Goal: Task Accomplishment & Management: Complete application form

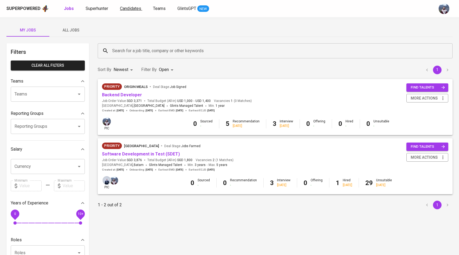
click at [129, 11] on link "Candidates" at bounding box center [131, 8] width 22 height 7
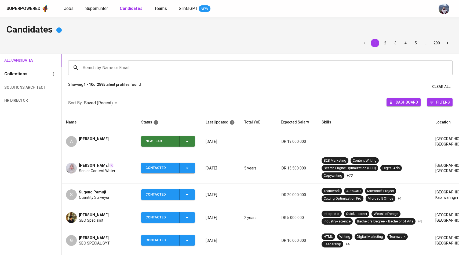
click at [189, 139] on icon "button" at bounding box center [187, 141] width 6 height 6
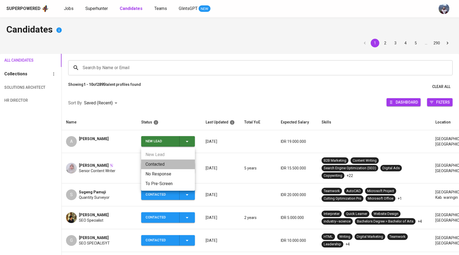
click at [163, 164] on li "Contacted" at bounding box center [168, 164] width 54 height 10
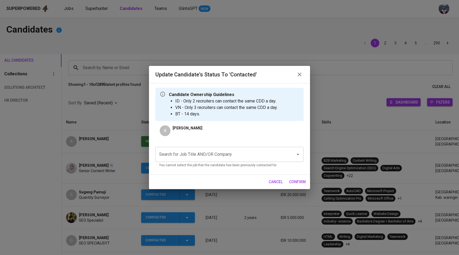
click at [197, 155] on input "Search for Job Title AND/OR Company" at bounding box center [222, 154] width 128 height 10
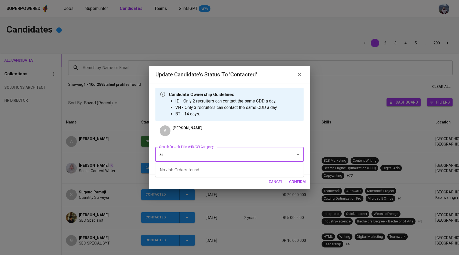
type input "a"
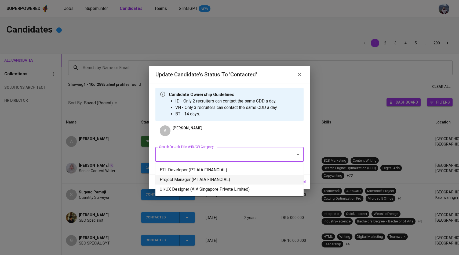
click at [201, 176] on li "Project Manager (PT AIA FINANCIAL)" at bounding box center [229, 180] width 148 height 10
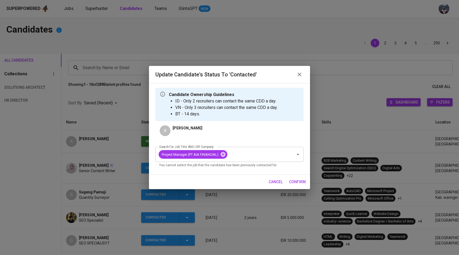
click at [299, 181] on span "confirm" at bounding box center [297, 181] width 17 height 7
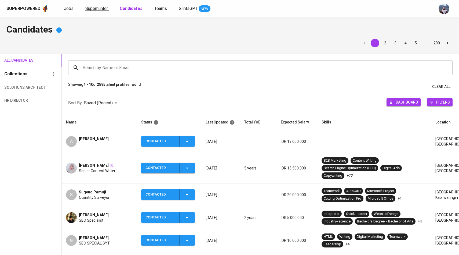
click at [97, 10] on span "Superhunter" at bounding box center [96, 8] width 23 height 5
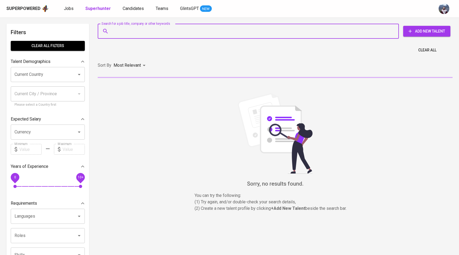
click at [133, 35] on input "Search for a job title, company or other keywords" at bounding box center [250, 31] width 278 height 10
paste input "[EMAIL_ADDRESS][DOMAIN_NAME]"
type input "[EMAIL_ADDRESS][DOMAIN_NAME]"
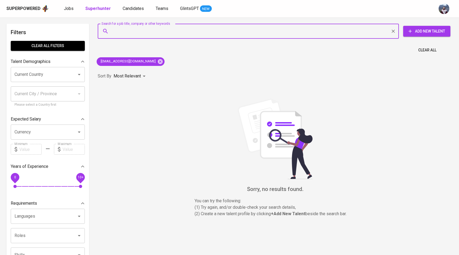
click at [423, 28] on span "Add New Talent" at bounding box center [427, 31] width 39 height 7
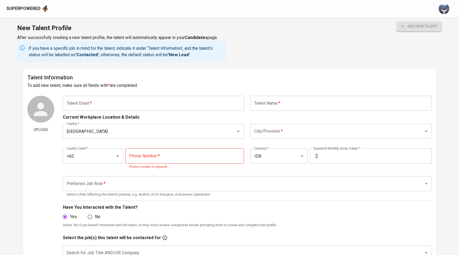
click at [157, 104] on input "text" at bounding box center [154, 103] width 182 height 15
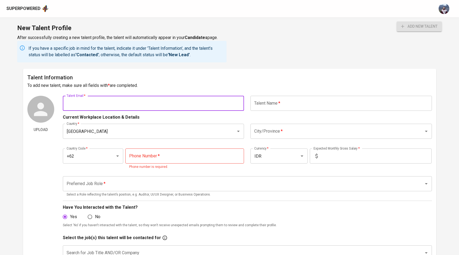
paste input "[EMAIL_ADDRESS][DOMAIN_NAME]"
type input "[EMAIL_ADDRESS][DOMAIN_NAME]"
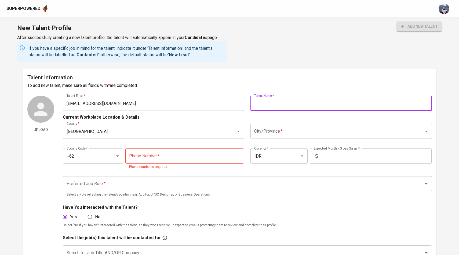
click at [291, 97] on input "text" at bounding box center [342, 103] width 182 height 15
type input "Rizki Aidil"
click at [303, 82] on h6 "To add new talent, make sure all fields with * are completed." at bounding box center [229, 86] width 405 height 8
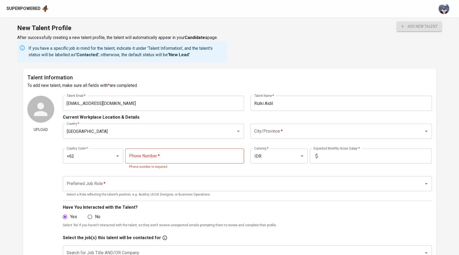
click at [205, 155] on input "tel" at bounding box center [184, 155] width 119 height 15
paste input "812-1723-2065"
type input "812-1723-2065"
click at [204, 173] on div "Preferred Job Role   * Preferred Job Role * Select a Role reflecting the talent…" at bounding box center [247, 187] width 369 height 28
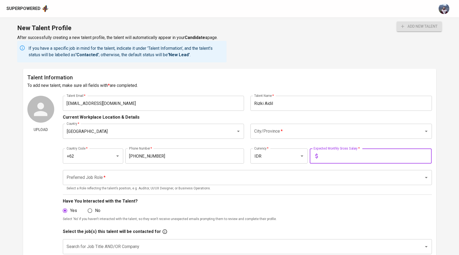
click at [341, 157] on input "text" at bounding box center [376, 155] width 112 height 15
click at [311, 125] on div "City/Province *" at bounding box center [342, 131] width 182 height 15
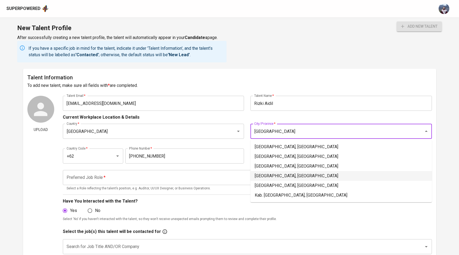
click at [281, 173] on li "Jakarta Pusat, DKI Jakarta" at bounding box center [342, 176] width 182 height 10
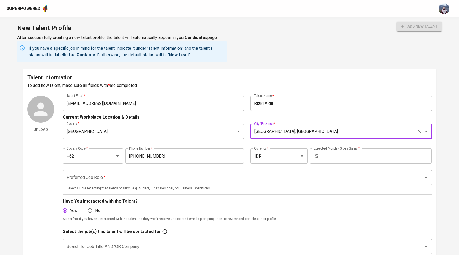
type input "Jakarta Pusat, DKI Jakarta"
click at [320, 157] on input "text" at bounding box center [376, 155] width 112 height 15
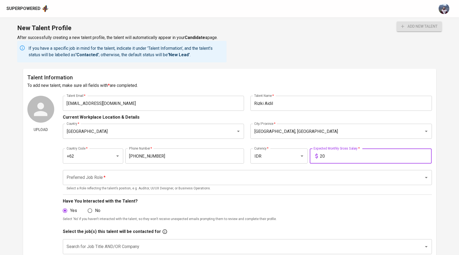
type input "2"
type input "21.000.000"
click at [202, 174] on input "Preferred Job Role   *" at bounding box center [239, 177] width 349 height 10
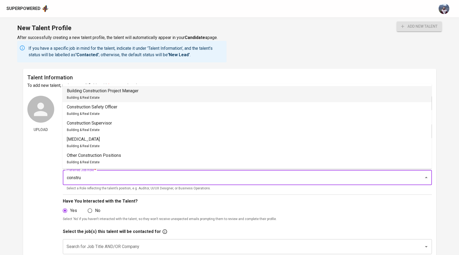
click at [176, 97] on li "Building Construction Project Manager Building & Real Estate" at bounding box center [247, 94] width 369 height 16
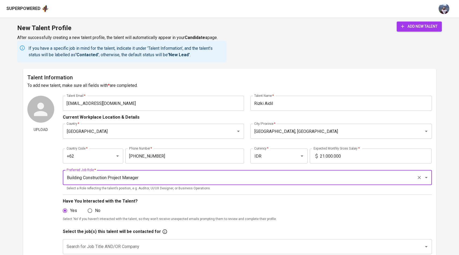
type input "Building Construction Project Manager"
click at [411, 29] on span "add new talent" at bounding box center [419, 26] width 37 height 7
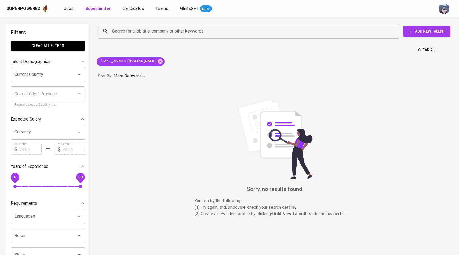
click at [418, 37] on div "Search for a job title, company or other keywords Search for a job title, compa…" at bounding box center [274, 31] width 353 height 15
click at [419, 34] on span "Add New Talent" at bounding box center [427, 31] width 39 height 7
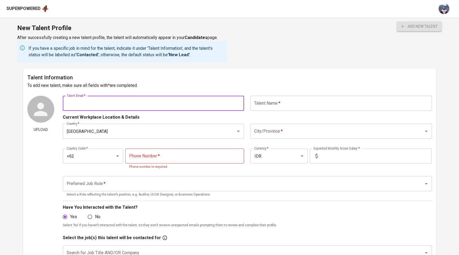
click at [162, 106] on input "text" at bounding box center [154, 103] width 182 height 15
paste input "aditya.wiyanto@gmail.com •"
type input "[EMAIL_ADDRESS][DOMAIN_NAME]"
click at [267, 105] on input "text" at bounding box center [342, 103] width 182 height 15
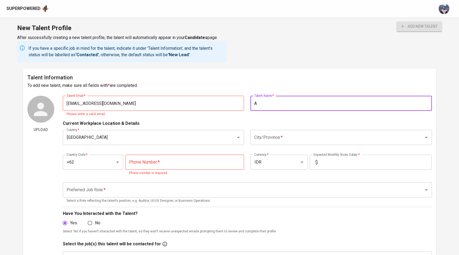
type input "A"
click at [162, 106] on input "[EMAIL_ADDRESS][DOMAIN_NAME]" at bounding box center [154, 103] width 182 height 15
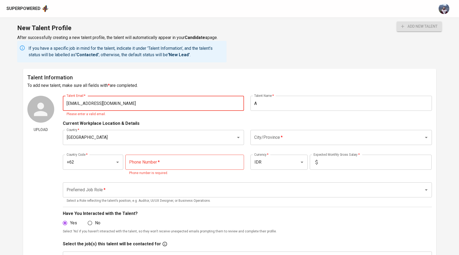
click at [68, 104] on input "[EMAIL_ADDRESS][DOMAIN_NAME]" at bounding box center [154, 103] width 182 height 15
click at [131, 102] on input "[EMAIL_ADDRESS][DOMAIN_NAME]" at bounding box center [154, 103] width 182 height 15
type input "[EMAIL_ADDRESS][DOMAIN_NAME]"
click at [397, 21] on button "add new talent" at bounding box center [419, 26] width 45 height 10
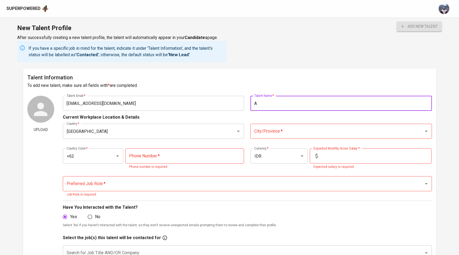
click at [265, 99] on input "A" at bounding box center [342, 103] width 182 height 15
click at [261, 101] on input "A" at bounding box center [342, 103] width 182 height 15
type input "[PERSON_NAME]"
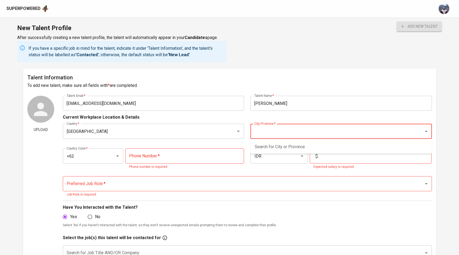
click at [282, 128] on input "City/Province   *" at bounding box center [334, 131] width 162 height 10
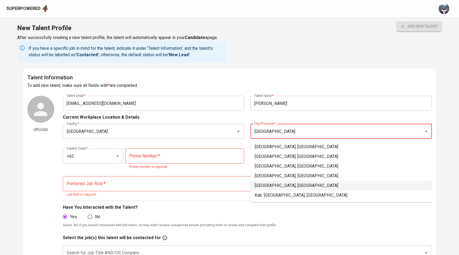
click at [275, 183] on li "Jakarta Utara, DKI Jakarta" at bounding box center [342, 185] width 182 height 10
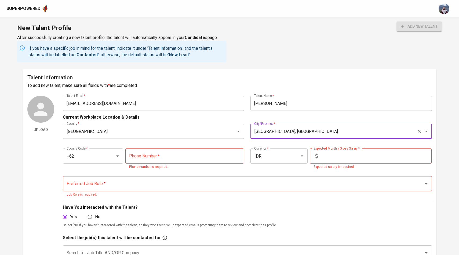
type input "Jakarta Utara, DKI Jakarta"
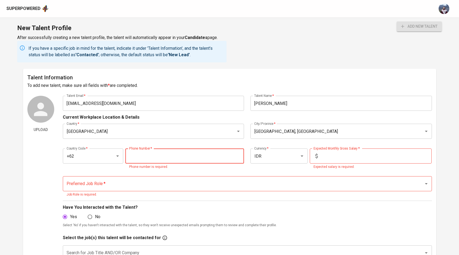
click at [203, 154] on input "tel" at bounding box center [184, 155] width 119 height 15
paste input "859-3317-7788"
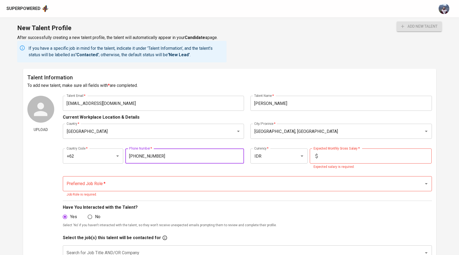
type input "859-3317-7788"
click at [161, 168] on div "Phone Number   * 859-3317-7788 Phone Number *" at bounding box center [185, 158] width 123 height 21
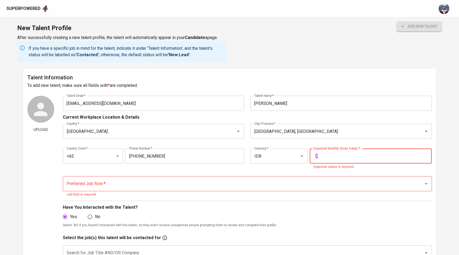
click at [325, 158] on input "text" at bounding box center [376, 155] width 112 height 15
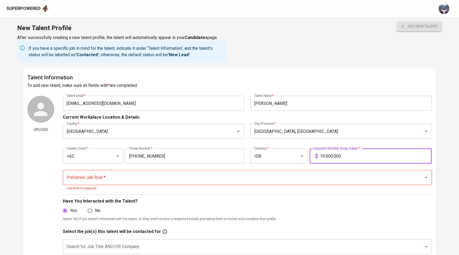
type input "19.000.000"
click at [397, 21] on button "add new talent" at bounding box center [419, 26] width 45 height 10
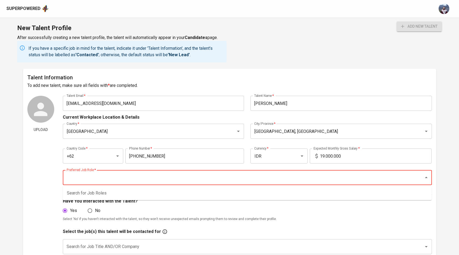
click at [263, 177] on input "Preferred Job Role   *" at bounding box center [239, 177] width 349 height 10
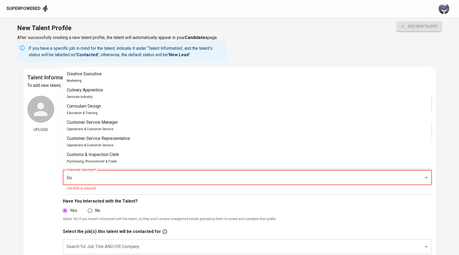
type input "C"
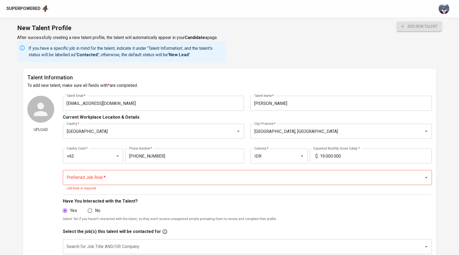
click at [259, 198] on p "Have You Interacted with the Talent?" at bounding box center [247, 201] width 369 height 6
click at [260, 179] on input "Preferred Job Role   *" at bounding box center [239, 177] width 349 height 10
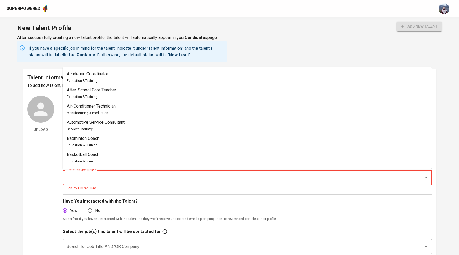
click at [257, 191] on div "Preferred Job Role   * Preferred Job Role * Job Role is required." at bounding box center [247, 180] width 369 height 28
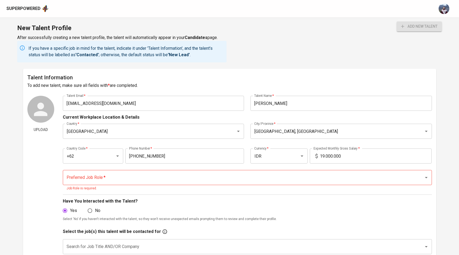
click at [259, 177] on input "Preferred Job Role   *" at bounding box center [239, 177] width 349 height 10
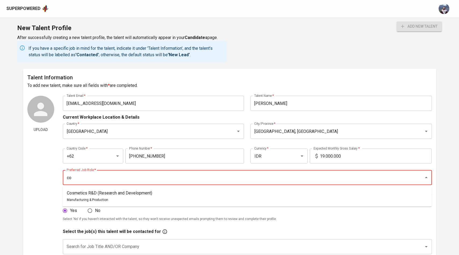
type input "c"
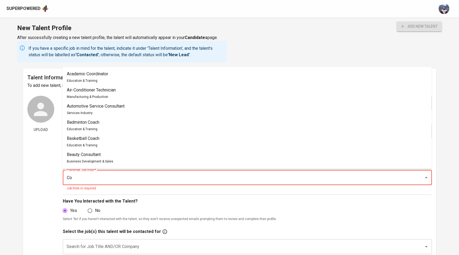
type input "C"
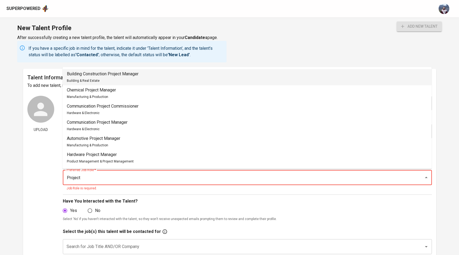
click at [212, 81] on li "Building Construction Project Manager Building & Real Estate" at bounding box center [247, 77] width 369 height 16
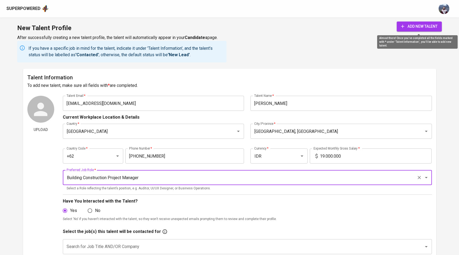
type input "Building Construction Project Manager"
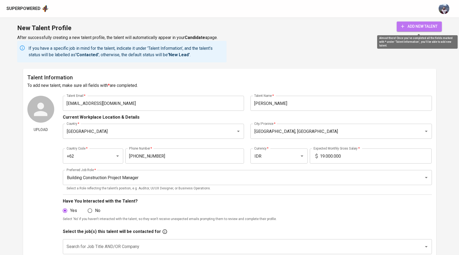
click at [430, 23] on span "add new talent" at bounding box center [419, 26] width 37 height 7
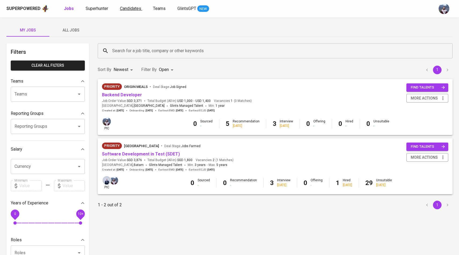
click at [127, 9] on span "Candidates" at bounding box center [130, 8] width 21 height 5
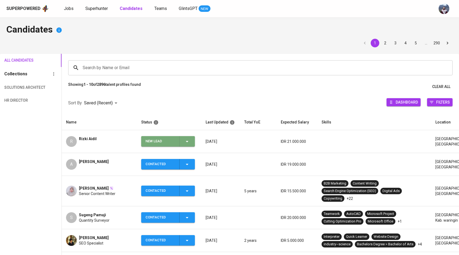
click at [193, 142] on button "New Lead" at bounding box center [168, 141] width 54 height 10
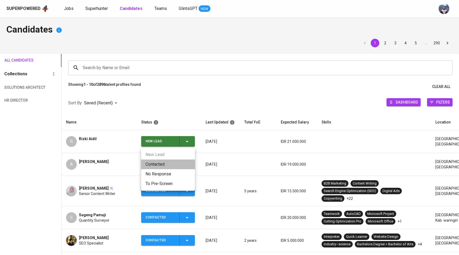
click at [160, 165] on li "Contacted" at bounding box center [168, 164] width 54 height 10
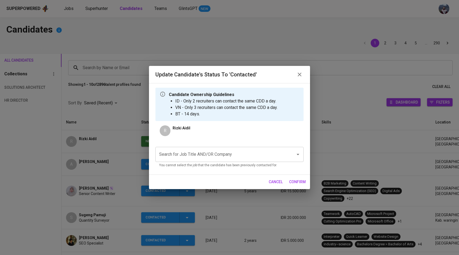
click at [184, 156] on input "Search for Job Title AND/OR Company" at bounding box center [222, 154] width 128 height 10
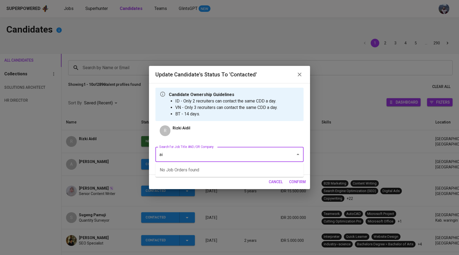
type input "a"
type input "project manager"
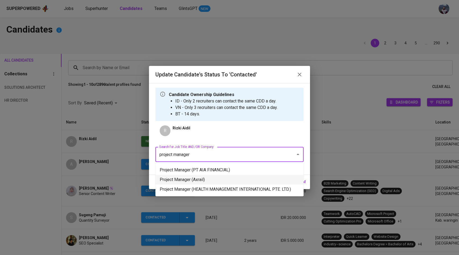
click at [192, 174] on li "Project Manager (PT AIA FINANCIAL)" at bounding box center [229, 170] width 148 height 10
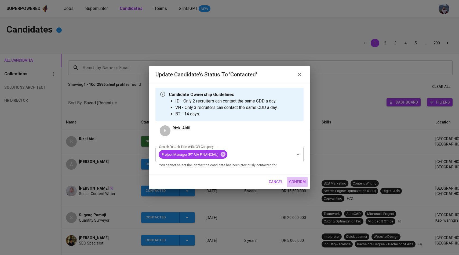
click at [296, 179] on span "confirm" at bounding box center [297, 181] width 17 height 7
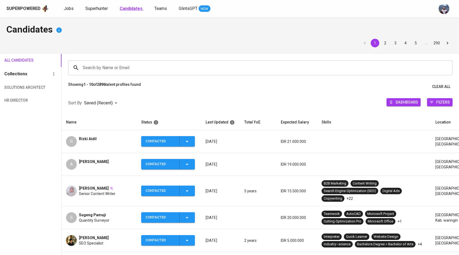
click at [139, 9] on b "Candidates" at bounding box center [131, 8] width 23 height 5
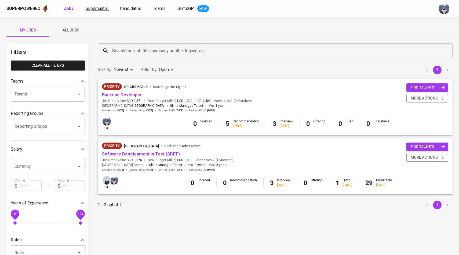
click at [97, 9] on span "Superhunter" at bounding box center [97, 8] width 23 height 5
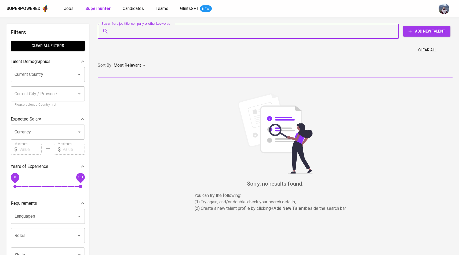
click at [128, 33] on input "Search for a job title, company or other keywords" at bounding box center [250, 31] width 278 height 10
paste input ": dickydwputra@gmail.com"
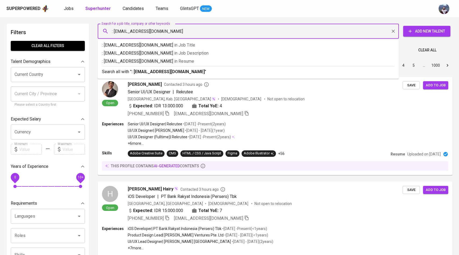
click at [114, 33] on input ": dickydwputra@gmail.com" at bounding box center [250, 31] width 278 height 10
type input "dickydwputra@gmail.com"
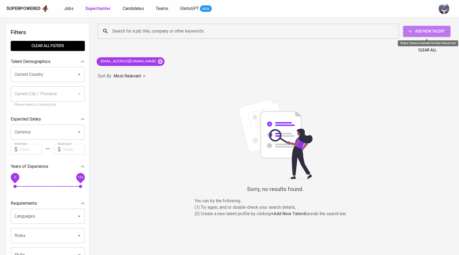
click at [441, 30] on span "Add New Talent" at bounding box center [427, 31] width 39 height 7
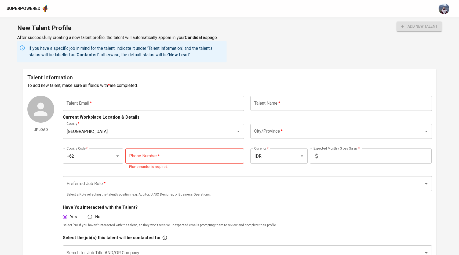
click at [156, 103] on input "text" at bounding box center [154, 103] width 182 height 15
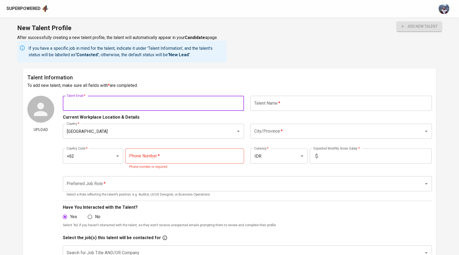
paste input ": dickydwputra@gmail.com"
drag, startPoint x: 69, startPoint y: 103, endPoint x: 59, endPoint y: 103, distance: 10.2
click at [59, 103] on div "Upload Talent Email   * : dickydwputra@gmail.com Talent Email * Talent Name   *…" at bounding box center [229, 211] width 405 height 231
click at [130, 103] on input "dickydwputra@gmail.com" at bounding box center [154, 103] width 182 height 15
type input "dickydwputra@gmail.com"
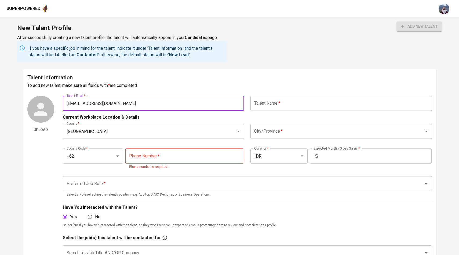
click at [397, 21] on button "add new talent" at bounding box center [419, 26] width 45 height 10
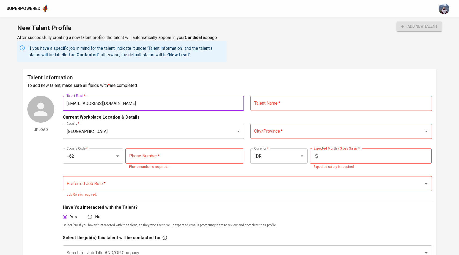
click at [289, 100] on input "text" at bounding box center [342, 103] width 182 height 15
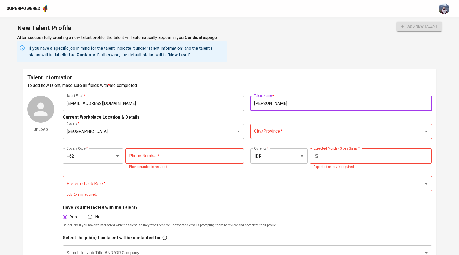
type input "Dicky Dwi Putra"
click at [288, 131] on input "City/Province   *" at bounding box center [334, 131] width 162 height 10
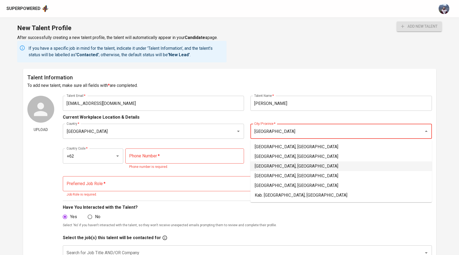
click at [278, 169] on li "Jakarta Barat, DKI Jakarta" at bounding box center [342, 166] width 182 height 10
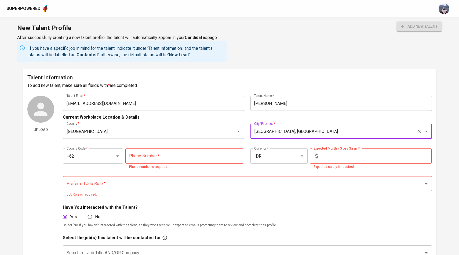
type input "Jakarta Barat, DKI Jakarta"
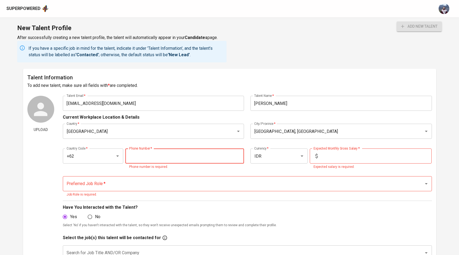
click at [146, 158] on input "tel" at bounding box center [184, 155] width 119 height 15
paste input "858-2073-850"
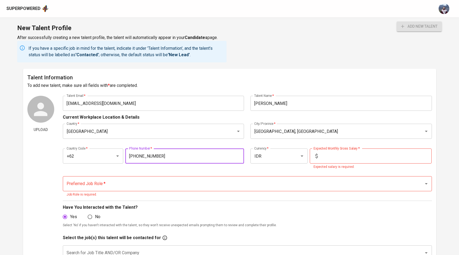
type input "858-2073-850"
click at [192, 169] on div "Phone Number   * 858-2073-850 Phone Number *" at bounding box center [185, 158] width 123 height 21
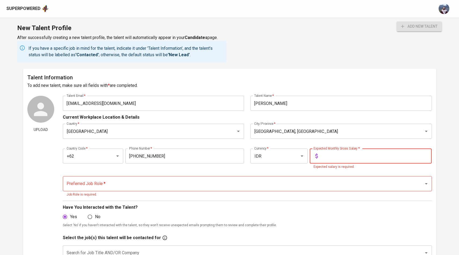
click at [344, 154] on input "text" at bounding box center [376, 155] width 112 height 15
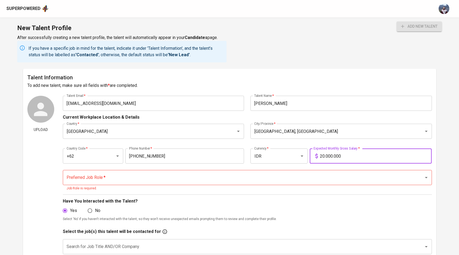
type input "20.000.000"
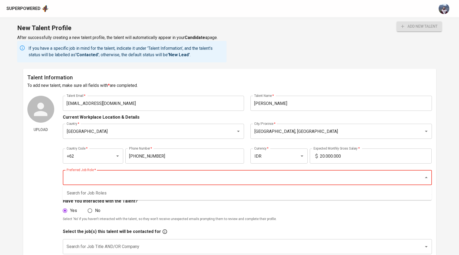
click at [294, 177] on input "Preferred Job Role   *" at bounding box center [239, 177] width 349 height 10
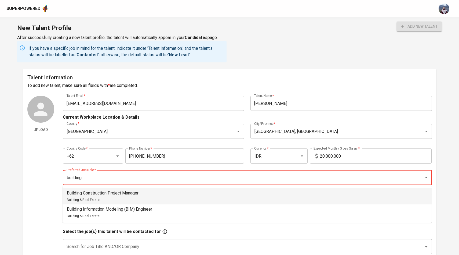
click at [282, 199] on li "Building Construction Project Manager Building & Real Estate" at bounding box center [247, 196] width 369 height 16
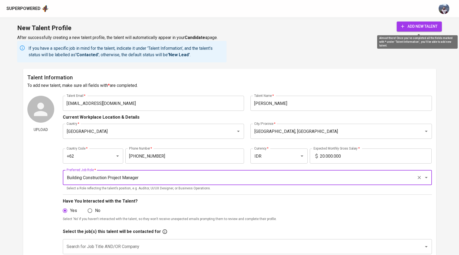
type input "Building Construction Project Manager"
click at [416, 24] on span "add new talent" at bounding box center [419, 26] width 37 height 7
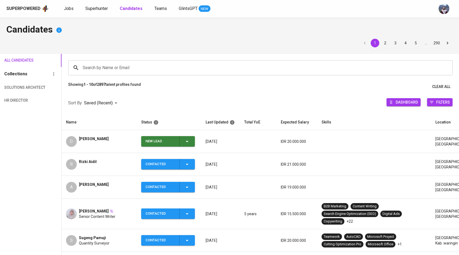
scroll to position [11, 0]
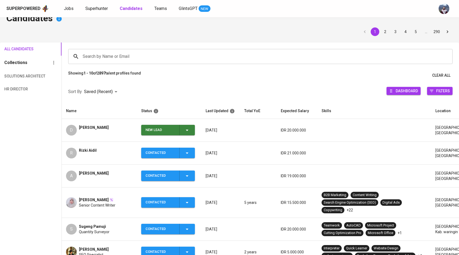
click at [189, 133] on div "New Lead" at bounding box center [168, 130] width 45 height 10
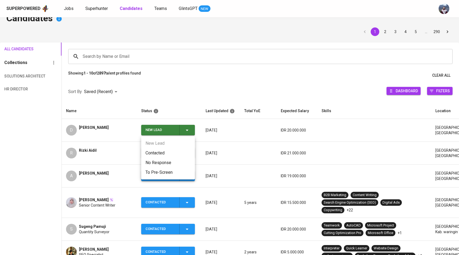
click at [168, 150] on li "Contacted" at bounding box center [168, 153] width 54 height 10
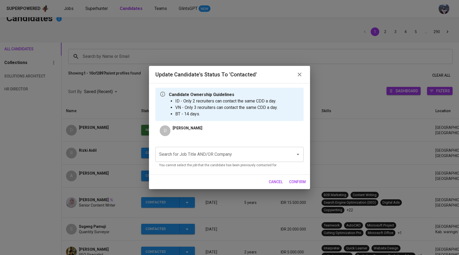
click at [216, 152] on input "Search for Job Title AND/OR Company" at bounding box center [222, 154] width 128 height 10
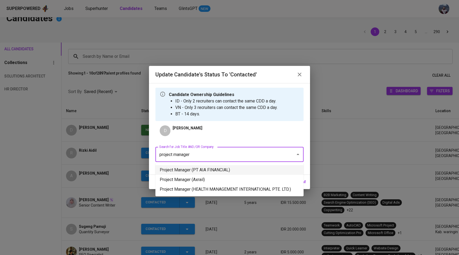
click at [193, 171] on li "Project Manager (PT AIA FINANCIAL)" at bounding box center [229, 170] width 148 height 10
type input "project manager"
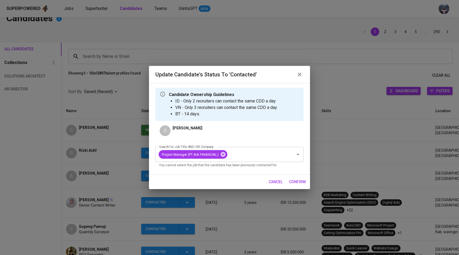
click at [298, 181] on span "confirm" at bounding box center [297, 181] width 17 height 7
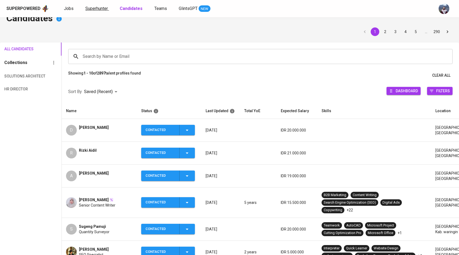
click at [89, 7] on span "Superhunter" at bounding box center [96, 8] width 23 height 5
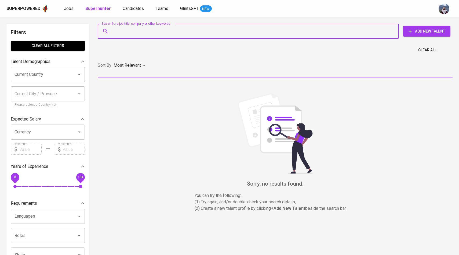
click at [123, 36] on input "Search for a job title, company or other keywords" at bounding box center [250, 31] width 278 height 10
paste input "[EMAIL_ADDRESS][DOMAIN_NAME]"
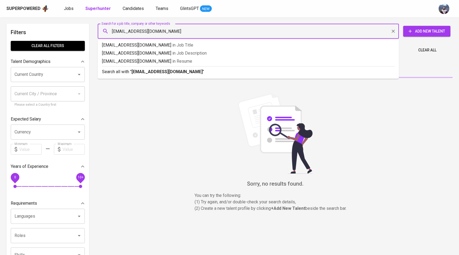
type input "[EMAIL_ADDRESS][DOMAIN_NAME]"
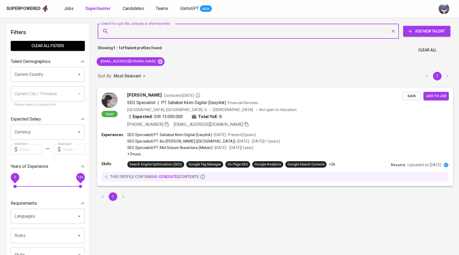
click at [114, 94] on img at bounding box center [110, 100] width 16 height 16
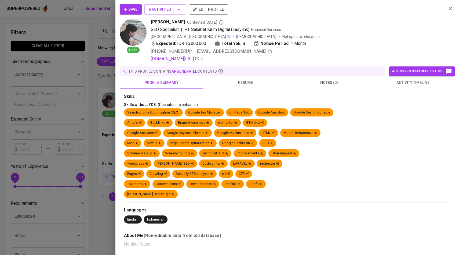
click at [423, 80] on span "activity timeline" at bounding box center [412, 82] width 77 height 7
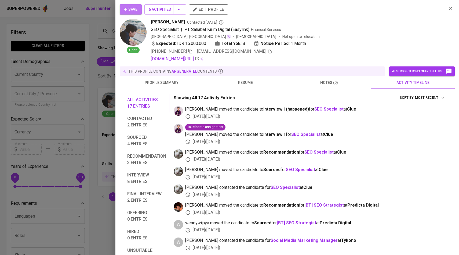
click at [135, 9] on span "Save" at bounding box center [130, 9] width 13 height 7
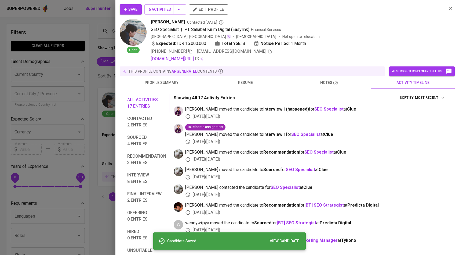
click at [92, 53] on div at bounding box center [229, 127] width 459 height 255
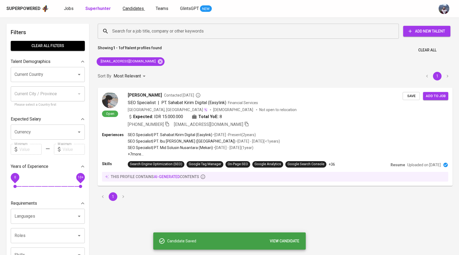
click at [134, 6] on span "Candidates" at bounding box center [133, 8] width 21 height 5
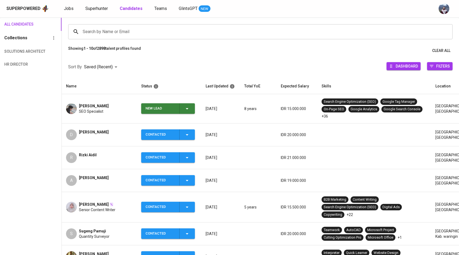
scroll to position [43, 0]
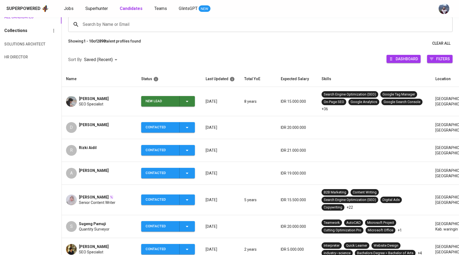
click at [186, 99] on icon "button" at bounding box center [187, 101] width 6 height 6
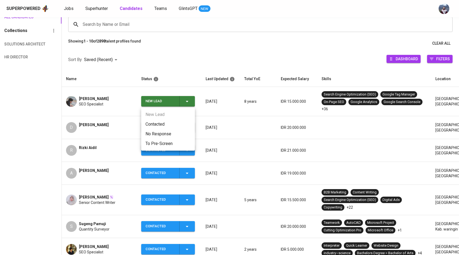
click at [160, 121] on li "Contacted" at bounding box center [168, 124] width 54 height 10
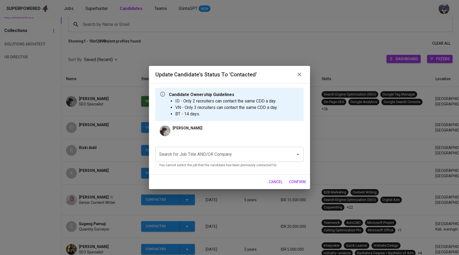
click at [199, 157] on input "Search for Job Title AND/OR Company" at bounding box center [222, 154] width 128 height 10
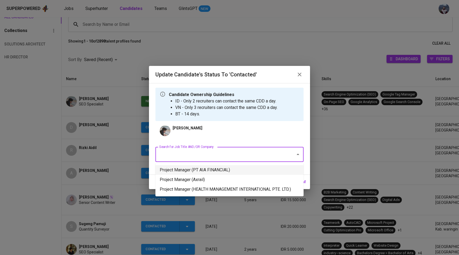
click at [199, 170] on li "Project Manager (PT AIA FINANCIAL)" at bounding box center [229, 170] width 148 height 10
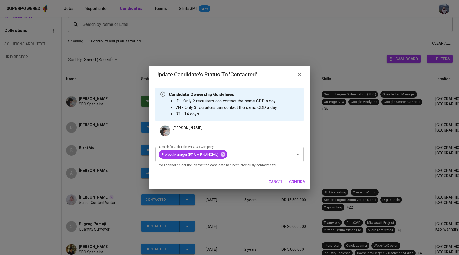
click at [300, 179] on span "confirm" at bounding box center [297, 181] width 17 height 7
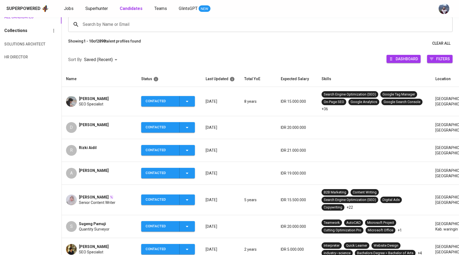
click at [64, 104] on td "Muhammad Iqbal SEO Specialist" at bounding box center [99, 101] width 75 height 29
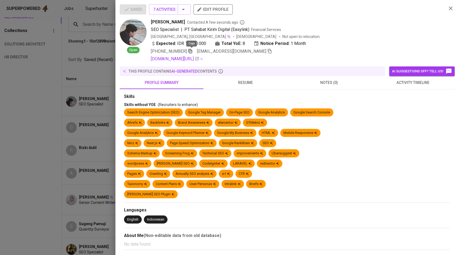
click at [190, 49] on icon "button" at bounding box center [191, 51] width 4 height 5
click at [81, 49] on div at bounding box center [229, 127] width 459 height 255
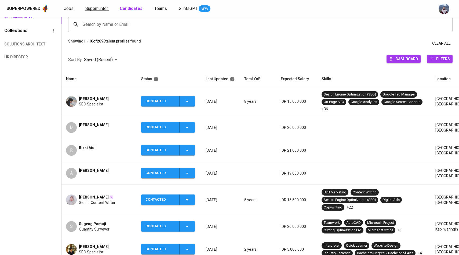
click at [100, 11] on link "Superhunter" at bounding box center [97, 8] width 24 height 7
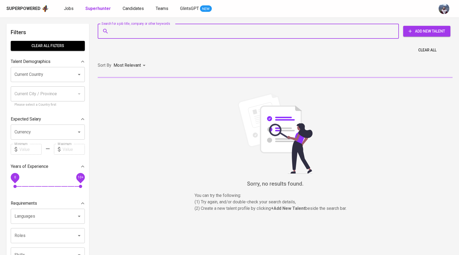
click at [128, 33] on input "Search for a job title, company or other keywords" at bounding box center [250, 31] width 278 height 10
paste input "[EMAIL_ADDRESS][DOMAIN_NAME]"
type input "[EMAIL_ADDRESS][DOMAIN_NAME]"
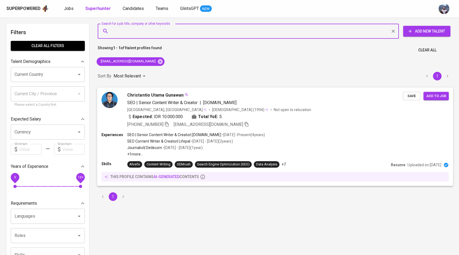
click at [115, 96] on img at bounding box center [110, 100] width 16 height 16
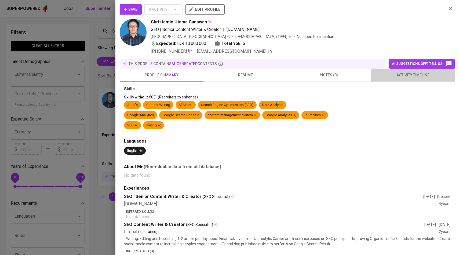
click at [400, 73] on span "activity timeline" at bounding box center [412, 75] width 77 height 7
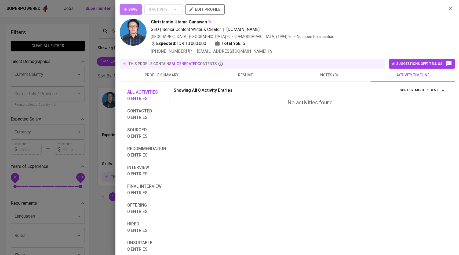
click at [135, 7] on span "Save" at bounding box center [130, 9] width 13 height 7
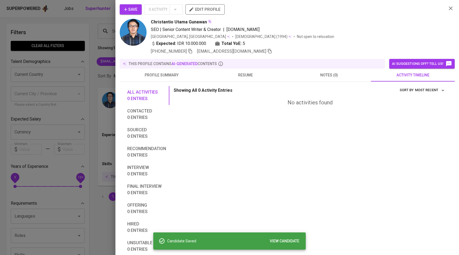
click at [82, 73] on div at bounding box center [229, 127] width 459 height 255
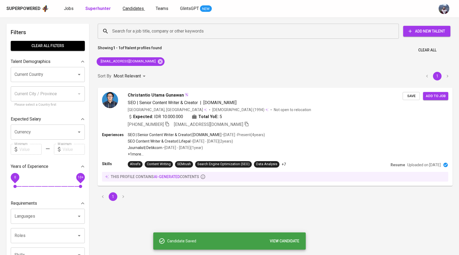
click at [132, 7] on span "Candidates" at bounding box center [133, 8] width 21 height 5
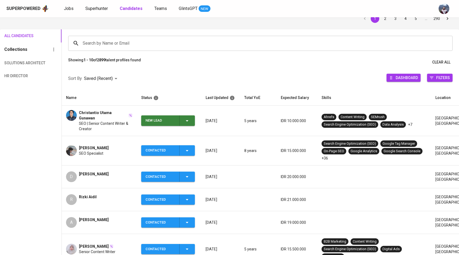
scroll to position [46, 0]
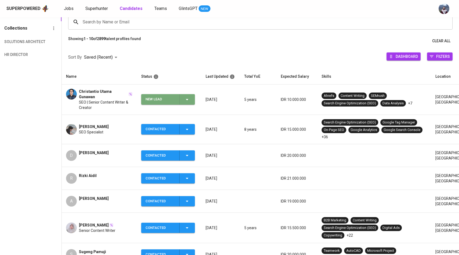
click at [187, 96] on icon "button" at bounding box center [187, 99] width 6 height 6
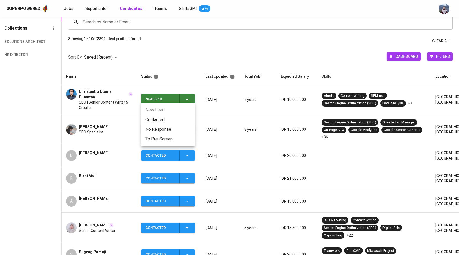
click at [160, 114] on ul "New Lead Contacted No Response To Pre-Screen" at bounding box center [168, 124] width 54 height 43
click at [160, 117] on li "Contacted" at bounding box center [168, 120] width 54 height 10
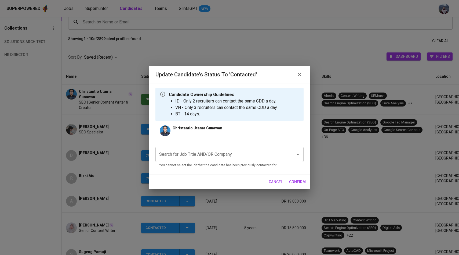
click at [180, 160] on div "Search for Job Title AND/OR Company" at bounding box center [229, 154] width 148 height 15
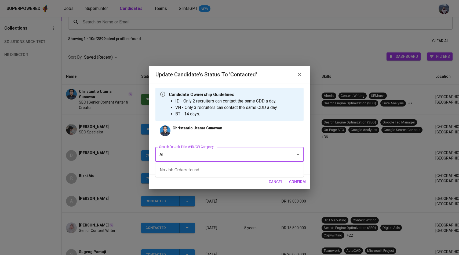
type input "A"
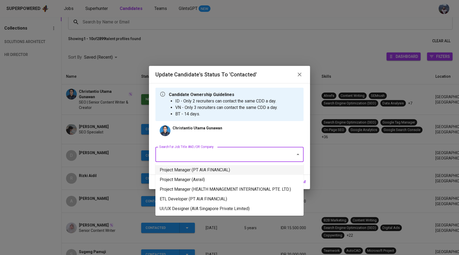
click at [203, 173] on li "Project Manager (PT AIA FINANCIAL)" at bounding box center [229, 170] width 148 height 10
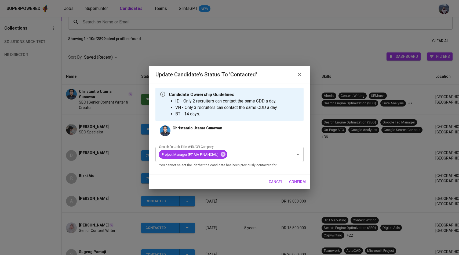
click at [300, 181] on span "confirm" at bounding box center [297, 181] width 17 height 7
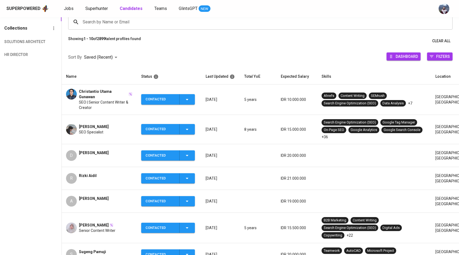
click at [99, 12] on div "Superpowered Jobs Superhunter Candidates Teams GlintsGPT NEW" at bounding box center [220, 9] width 429 height 8
click at [100, 11] on link "Superhunter" at bounding box center [97, 8] width 24 height 7
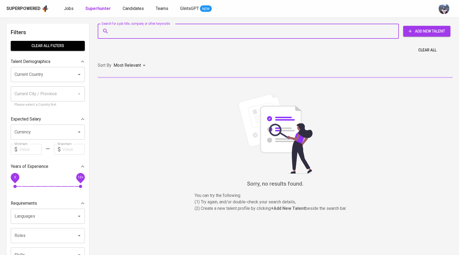
click at [113, 28] on input "Search for a job title, company or other keywords" at bounding box center [250, 31] width 278 height 10
paste input "[EMAIL_ADDRESS][DOMAIN_NAME]"
type input "[EMAIL_ADDRESS][DOMAIN_NAME]"
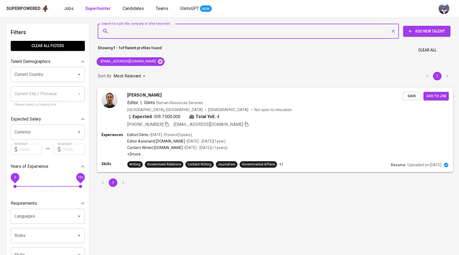
click at [118, 104] on div at bounding box center [110, 100] width 16 height 16
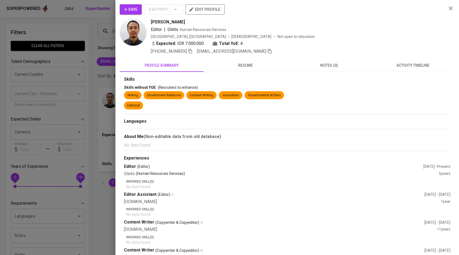
click at [413, 65] on span "activity timeline" at bounding box center [412, 65] width 77 height 7
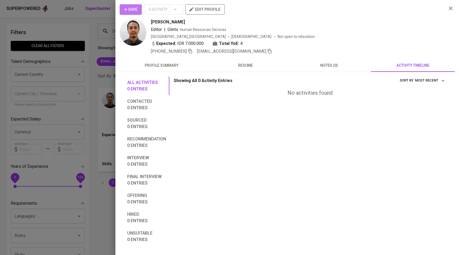
click at [130, 13] on span "Save" at bounding box center [130, 9] width 13 height 7
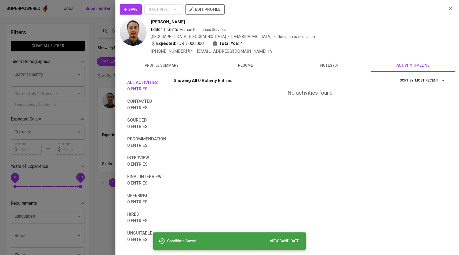
click at [102, 47] on div at bounding box center [229, 127] width 459 height 255
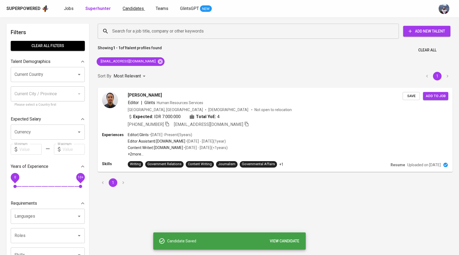
click at [141, 9] on span "Candidates" at bounding box center [133, 8] width 21 height 5
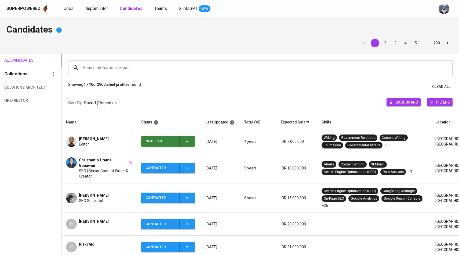
scroll to position [47, 0]
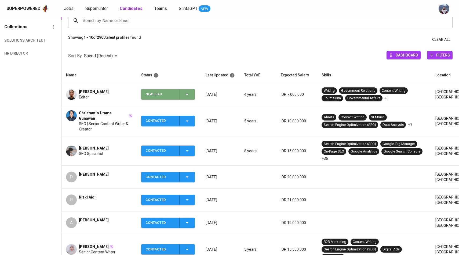
click at [190, 98] on div "New Lead" at bounding box center [168, 94] width 45 height 10
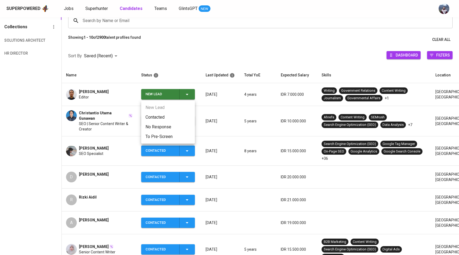
click at [157, 123] on li "No Response" at bounding box center [168, 127] width 54 height 10
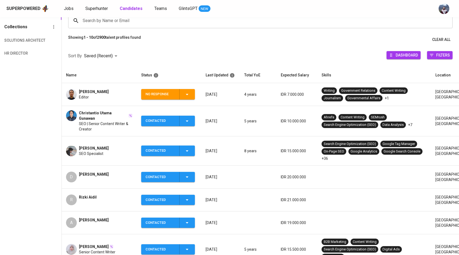
click at [190, 95] on icon "button" at bounding box center [187, 94] width 6 height 6
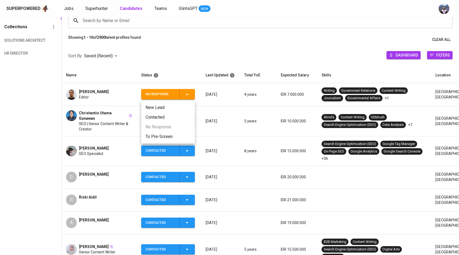
click at [167, 116] on li "Contacted" at bounding box center [168, 117] width 54 height 10
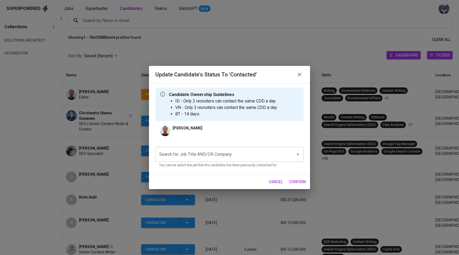
click at [180, 157] on input "Search for Job Title AND/OR Company" at bounding box center [222, 154] width 128 height 10
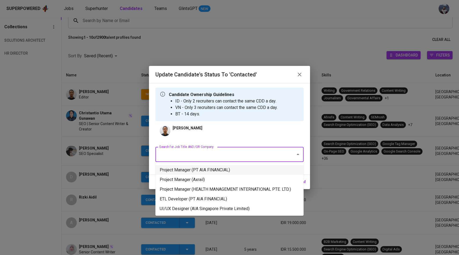
click at [190, 171] on li "Project Manager (PT AIA FINANCIAL)" at bounding box center [229, 170] width 148 height 10
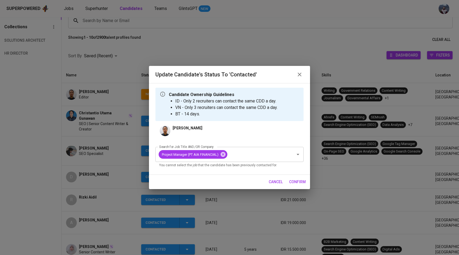
click at [296, 180] on span "confirm" at bounding box center [297, 181] width 17 height 7
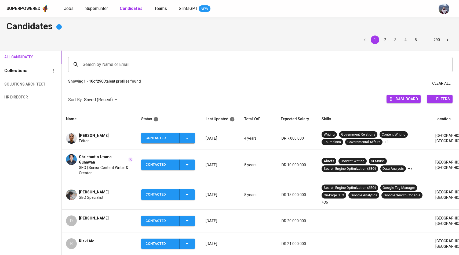
scroll to position [0, 0]
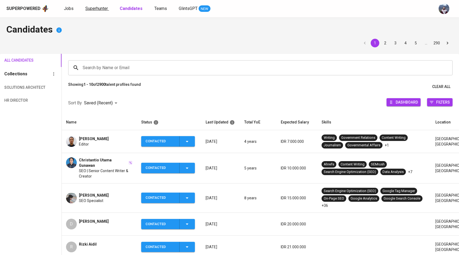
click at [100, 11] on link "Superhunter" at bounding box center [97, 8] width 24 height 7
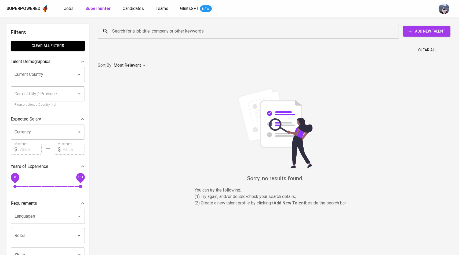
click at [121, 33] on input "Search for a job title, company or other keywords" at bounding box center [250, 31] width 278 height 10
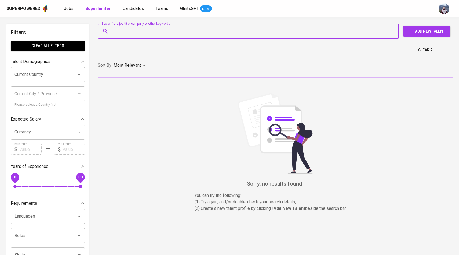
paste input "[EMAIL_ADDRESS][DOMAIN_NAME]"
type input "[EMAIL_ADDRESS][DOMAIN_NAME]"
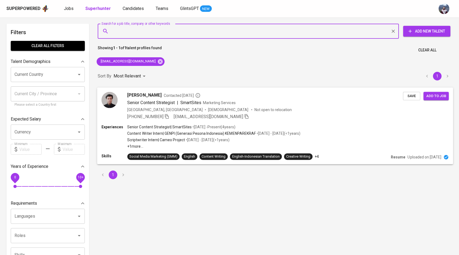
click at [114, 93] on div at bounding box center [110, 100] width 16 height 16
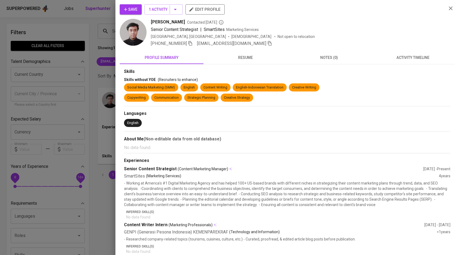
click at [410, 56] on span "activity timeline" at bounding box center [412, 57] width 77 height 7
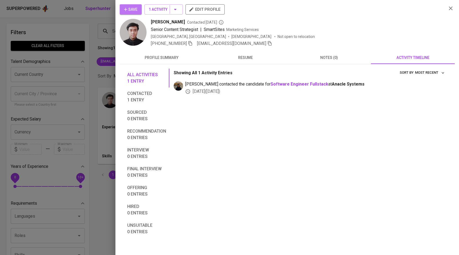
click at [136, 9] on span "Save" at bounding box center [130, 9] width 13 height 7
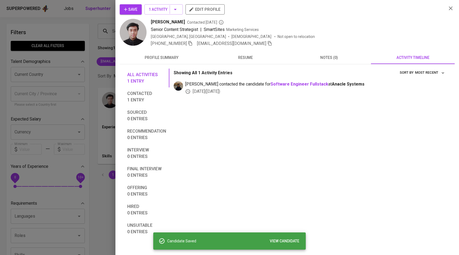
click at [103, 56] on div at bounding box center [229, 127] width 459 height 255
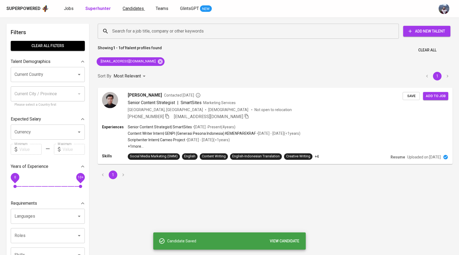
click at [137, 10] on span "Candidates" at bounding box center [133, 8] width 21 height 5
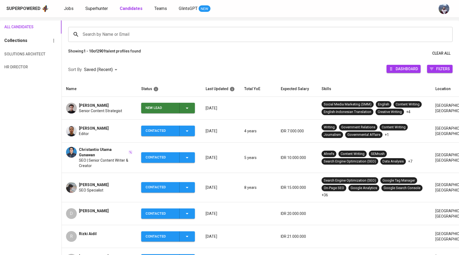
scroll to position [41, 0]
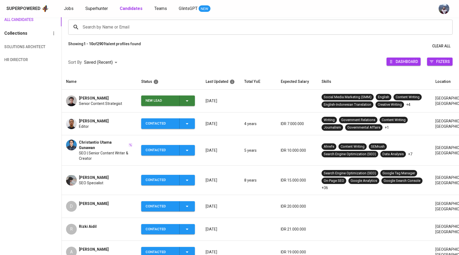
click at [186, 99] on icon "button" at bounding box center [187, 100] width 6 height 6
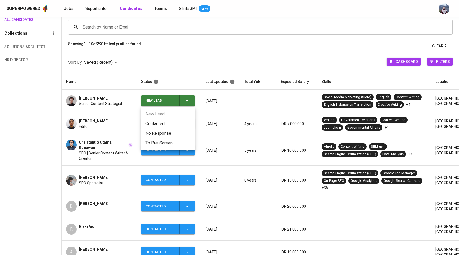
click at [162, 121] on li "Contacted" at bounding box center [168, 124] width 54 height 10
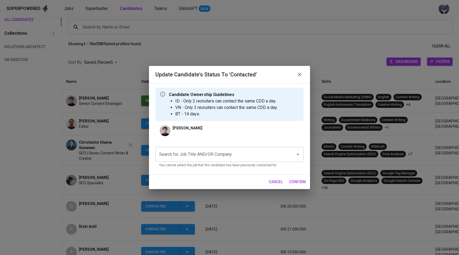
click at [201, 153] on input "Search for Job Title AND/OR Company" at bounding box center [222, 154] width 128 height 10
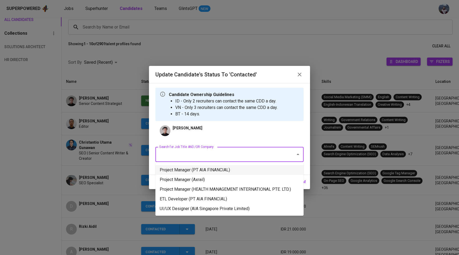
click at [201, 169] on li "Project Manager (PT AIA FINANCIAL)" at bounding box center [229, 170] width 148 height 10
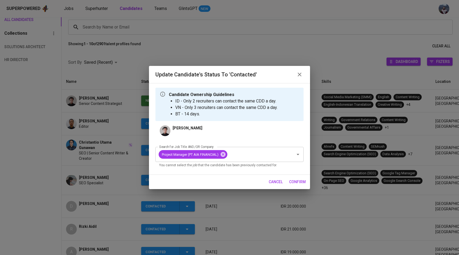
click at [300, 183] on span "confirm" at bounding box center [297, 181] width 17 height 7
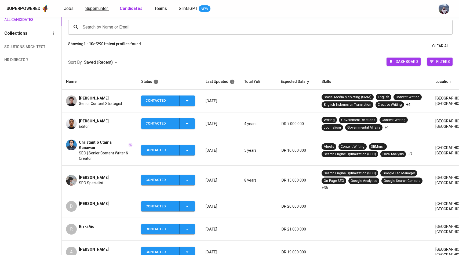
click at [104, 9] on span "Superhunter" at bounding box center [96, 8] width 23 height 5
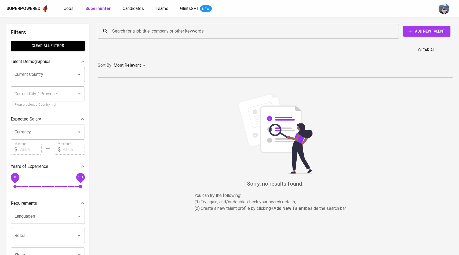
click at [122, 31] on input "Search for a job title, company or other keywords" at bounding box center [250, 31] width 278 height 10
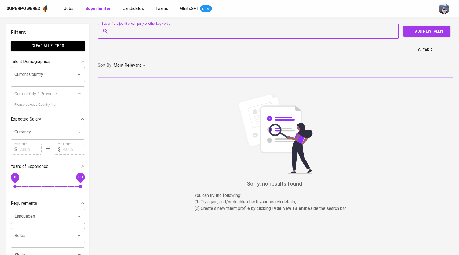
paste input "[EMAIL_ADDRESS][DOMAIN_NAME]"
type input "[EMAIL_ADDRESS][DOMAIN_NAME]"
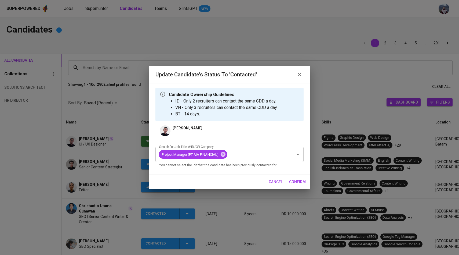
scroll to position [33, 0]
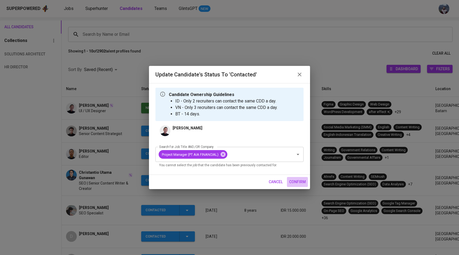
click at [297, 180] on span "confirm" at bounding box center [297, 181] width 17 height 7
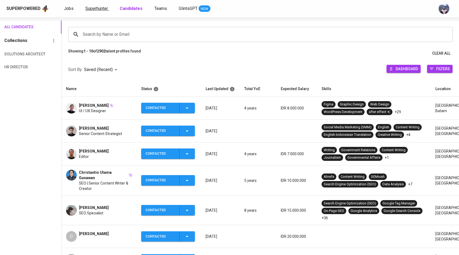
click at [101, 9] on span "Superhunter" at bounding box center [96, 8] width 23 height 5
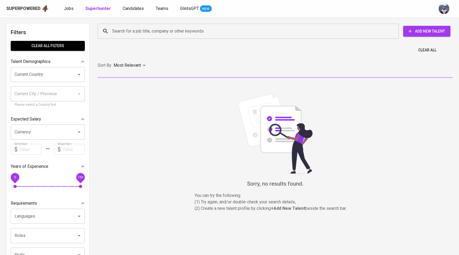
click at [119, 31] on input "Search for a job title, company or other keywords" at bounding box center [250, 31] width 278 height 10
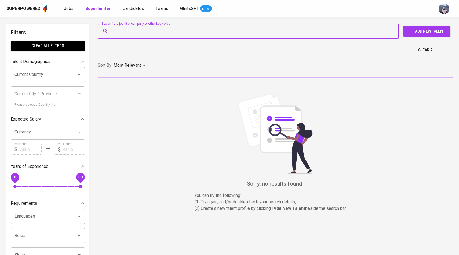
paste input "[EMAIL_ADDRESS][DOMAIN_NAME]"
type input "[EMAIL_ADDRESS][DOMAIN_NAME]"
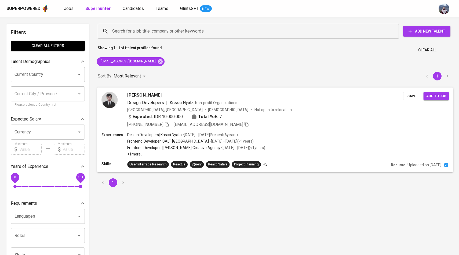
click at [114, 97] on img at bounding box center [110, 100] width 16 height 16
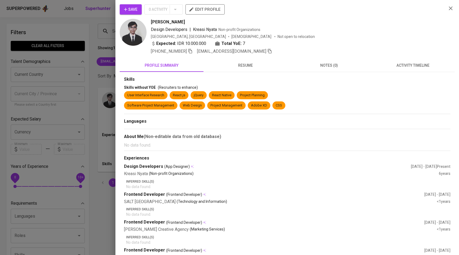
click at [416, 56] on div "Save 0 Activity edit profile [PERSON_NAME] Design Developers | Kreasi Nyata Non…" at bounding box center [287, 154] width 335 height 301
click at [412, 65] on span "activity timeline" at bounding box center [412, 65] width 77 height 7
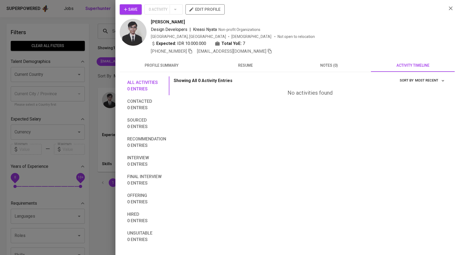
click at [132, 6] on span "Save" at bounding box center [130, 9] width 13 height 7
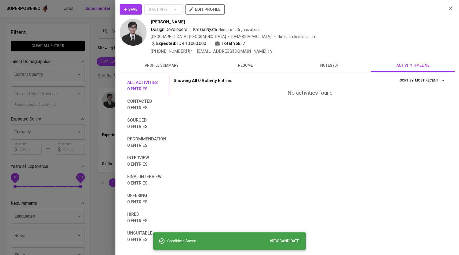
click at [94, 34] on div at bounding box center [229, 127] width 459 height 255
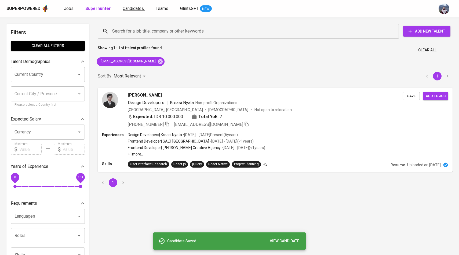
click at [129, 8] on span "Candidates" at bounding box center [133, 8] width 21 height 5
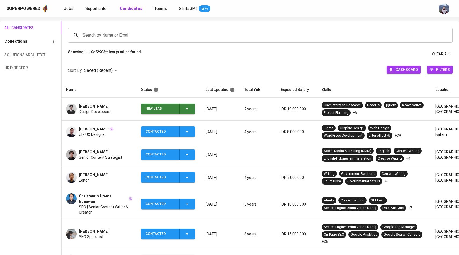
scroll to position [42, 0]
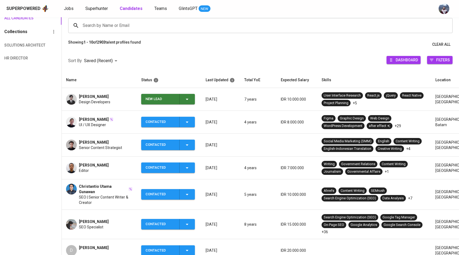
click at [186, 102] on icon "button" at bounding box center [187, 99] width 6 height 6
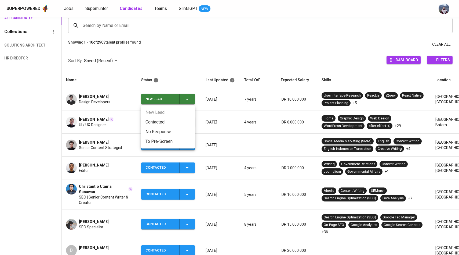
click at [157, 125] on li "Contacted" at bounding box center [168, 122] width 54 height 10
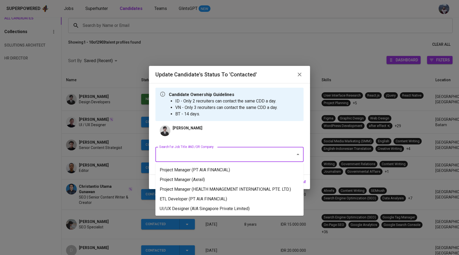
click at [194, 157] on input "Search for Job Title AND/OR Company" at bounding box center [222, 154] width 128 height 10
click at [197, 205] on li "UI/UX Designer (AIA Singapore Private Limited)" at bounding box center [229, 209] width 148 height 10
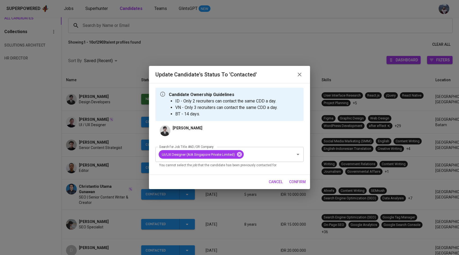
click at [295, 181] on span "confirm" at bounding box center [297, 181] width 17 height 7
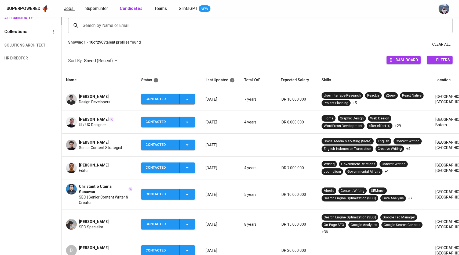
click at [71, 8] on span "Jobs" at bounding box center [69, 8] width 10 height 5
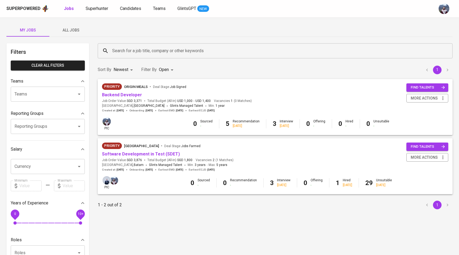
click at [71, 33] on span "All Jobs" at bounding box center [71, 30] width 37 height 7
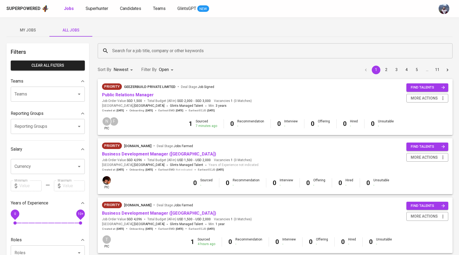
click at [127, 52] on input "Search for a job title, company or other keywords" at bounding box center [276, 51] width 331 height 10
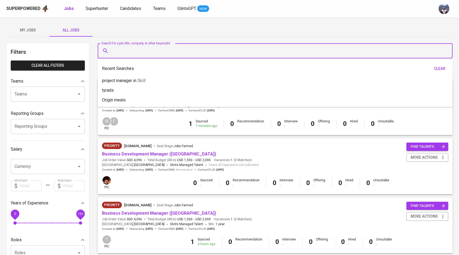
type input "h"
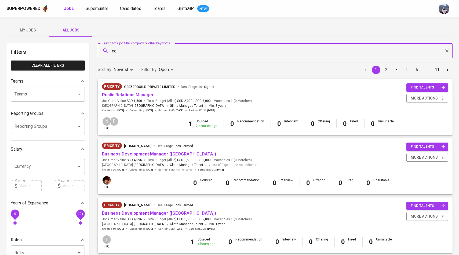
type input "c"
